Goal: Information Seeking & Learning: Compare options

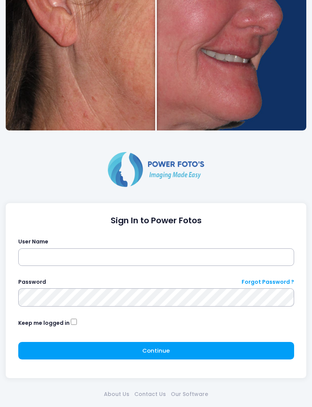
scroll to position [199, 0]
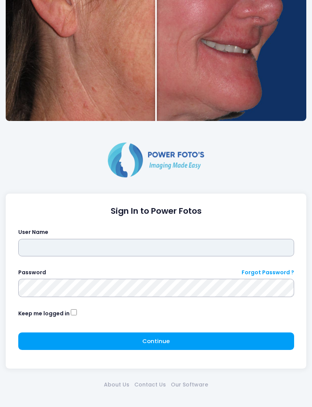
click at [163, 245] on input "text" at bounding box center [156, 248] width 276 height 18
type input "*******"
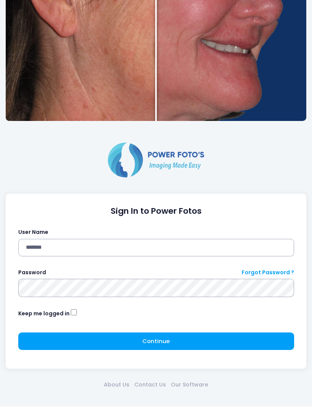
click button "submit" at bounding box center [0, 0] width 0 height 0
click at [86, 369] on div "About Us Contact Us Our Software" at bounding box center [156, 385] width 301 height 33
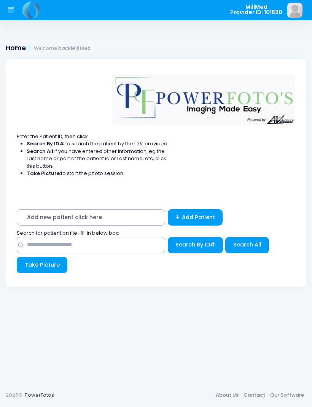
click at [63, 40] on div "Home Welcome back MillMed" at bounding box center [156, 46] width 312 height 17
click at [60, 49] on small "Welcome back MillMed" at bounding box center [62, 49] width 57 height 6
click at [13, 16] on button at bounding box center [10, 10] width 15 height 15
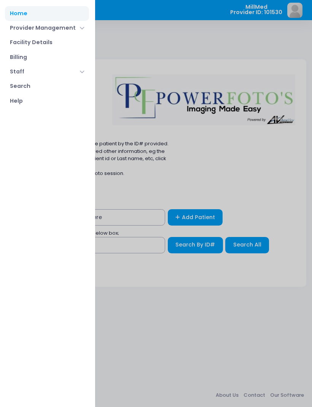
click at [49, 85] on link "Search" at bounding box center [47, 86] width 84 height 14
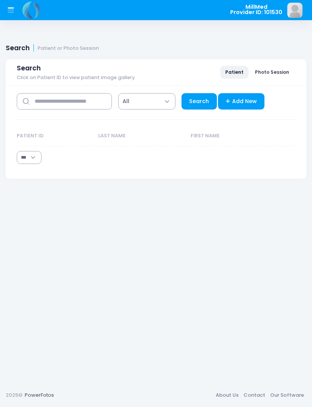
select select "***"
click at [85, 102] on input "text" at bounding box center [64, 101] width 95 height 16
type input "*****"
click at [197, 103] on link "Search" at bounding box center [199, 101] width 35 height 16
select select "***"
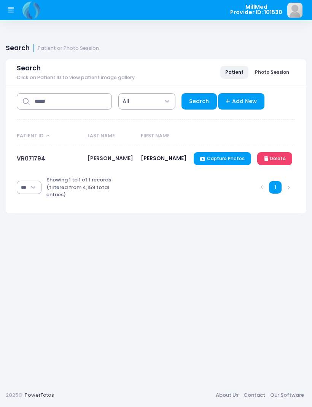
click at [35, 163] on link "VR071794" at bounding box center [31, 159] width 29 height 8
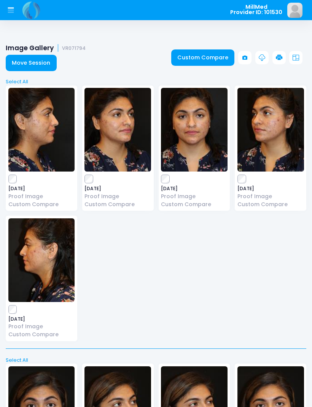
click at [212, 61] on link "Custom Compare" at bounding box center [203, 57] width 64 height 16
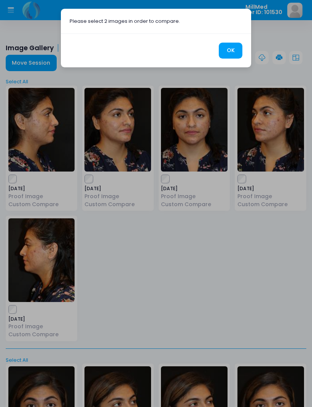
click at [233, 52] on button "OK" at bounding box center [231, 51] width 24 height 16
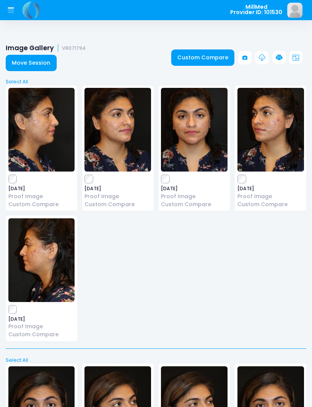
click at [208, 57] on link "Custom Compare" at bounding box center [203, 57] width 64 height 16
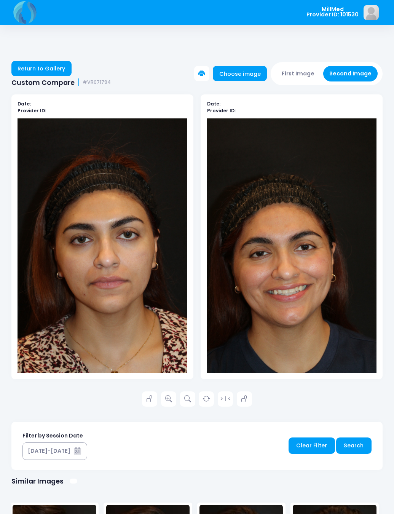
scroll to position [11, 0]
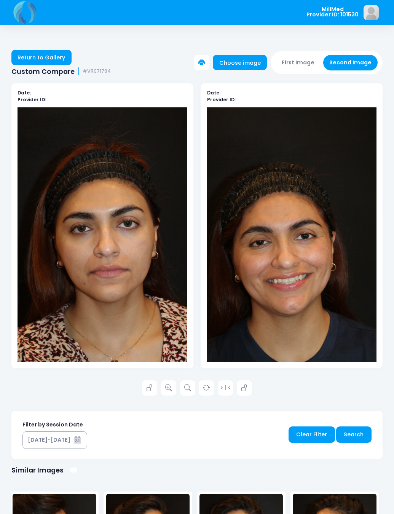
click at [228, 62] on link "Choose image" at bounding box center [240, 62] width 54 height 15
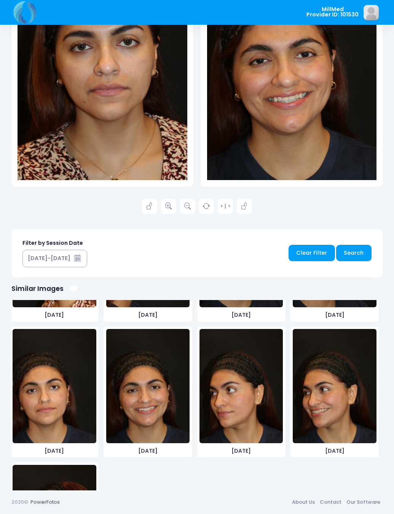
scroll to position [1070, 0]
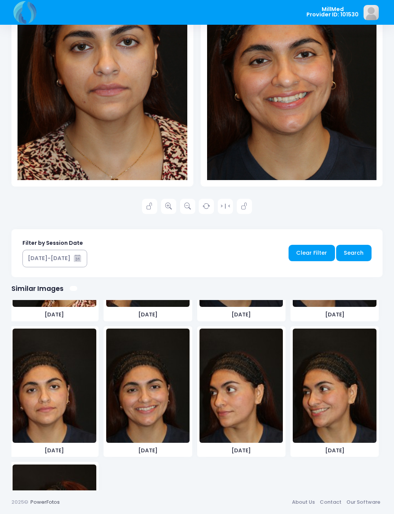
click at [45, 434] on img at bounding box center [54, 385] width 83 height 114
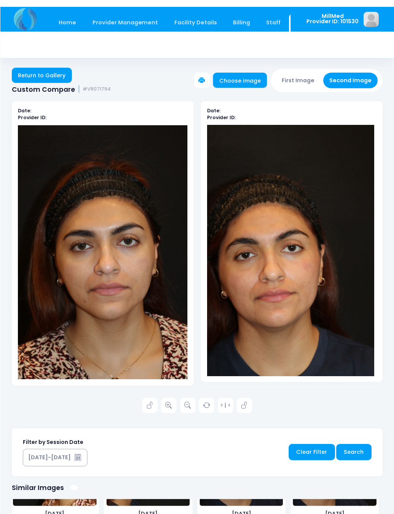
scroll to position [17, 0]
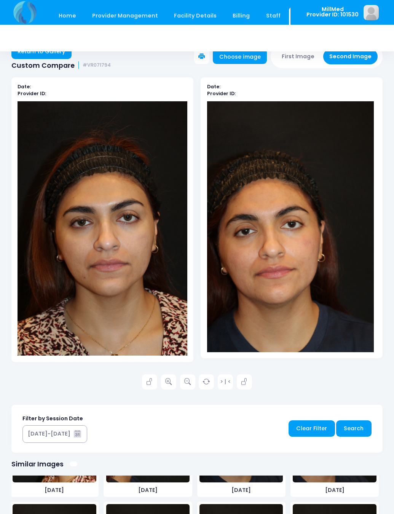
click at [303, 48] on div at bounding box center [196, 38] width 371 height 27
click at [302, 54] on button "First Image" at bounding box center [298, 57] width 45 height 16
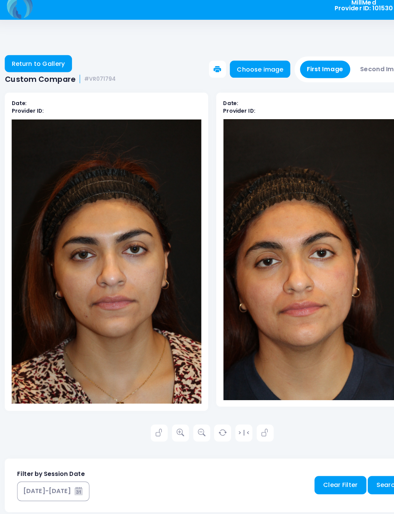
scroll to position [0, 0]
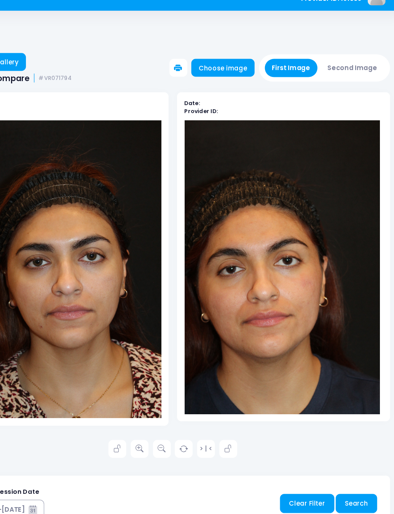
click at [323, 66] on button "Second Image" at bounding box center [350, 74] width 55 height 16
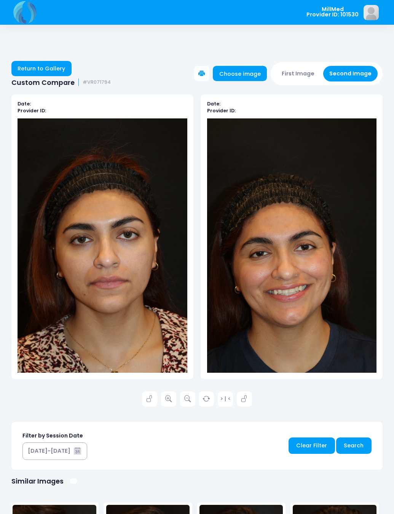
scroll to position [11, 0]
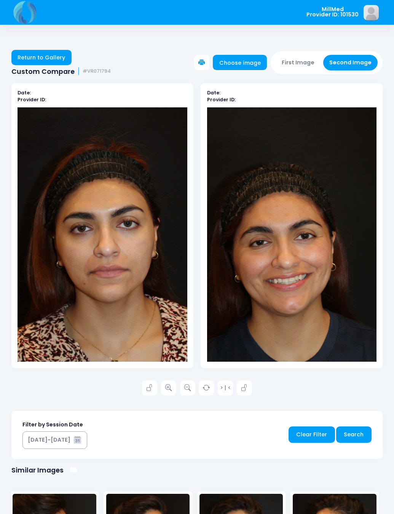
click at [129, 62] on div "Return to Gallery Custom Compare #VR071794 Choose image First Image Second Image" at bounding box center [197, 63] width 394 height 26
